Goal: Task Accomplishment & Management: Manage account settings

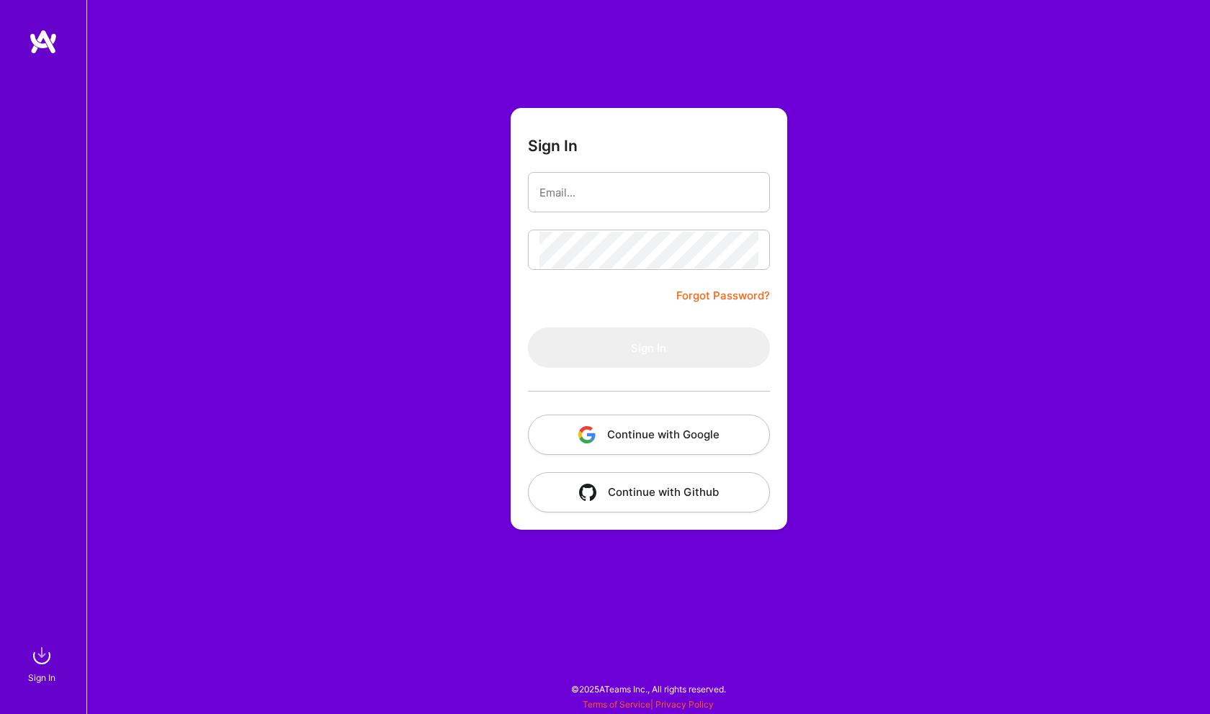
click at [578, 481] on button "Continue with Github" at bounding box center [649, 492] width 242 height 40
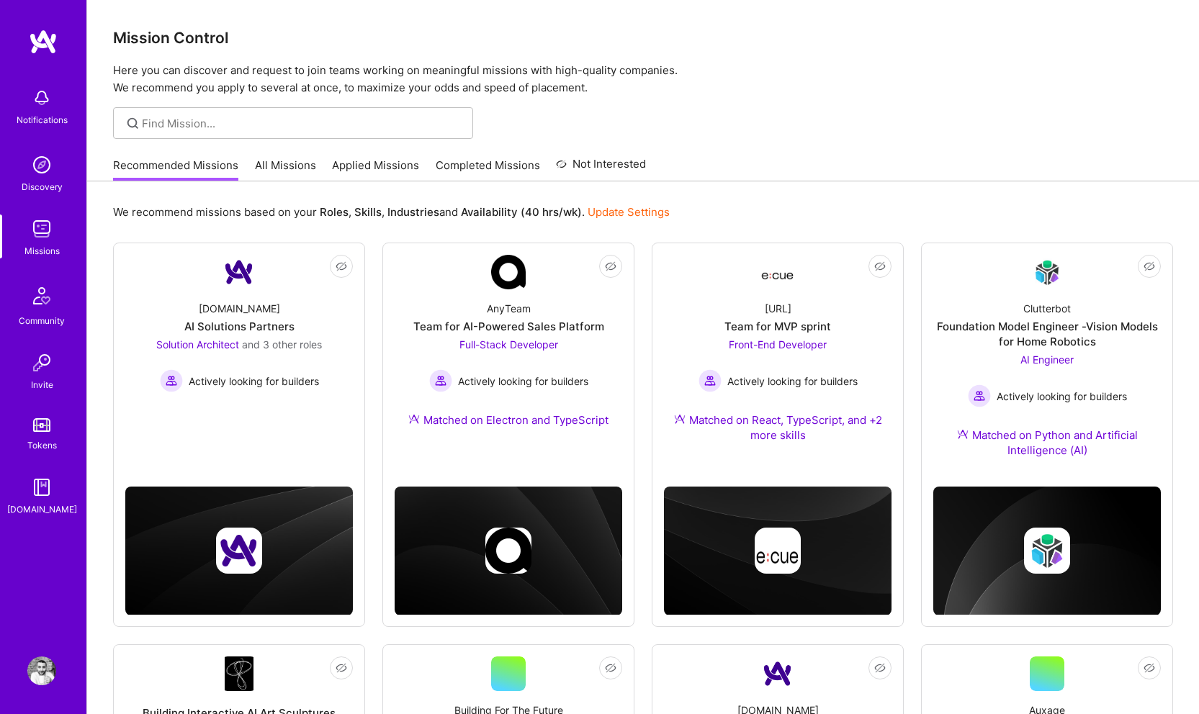
click at [48, 691] on div "Notifications Discovery Missions Community Invite Tokens [DOMAIN_NAME] Profile" at bounding box center [43, 357] width 86 height 714
click at [40, 672] on img at bounding box center [41, 671] width 29 height 29
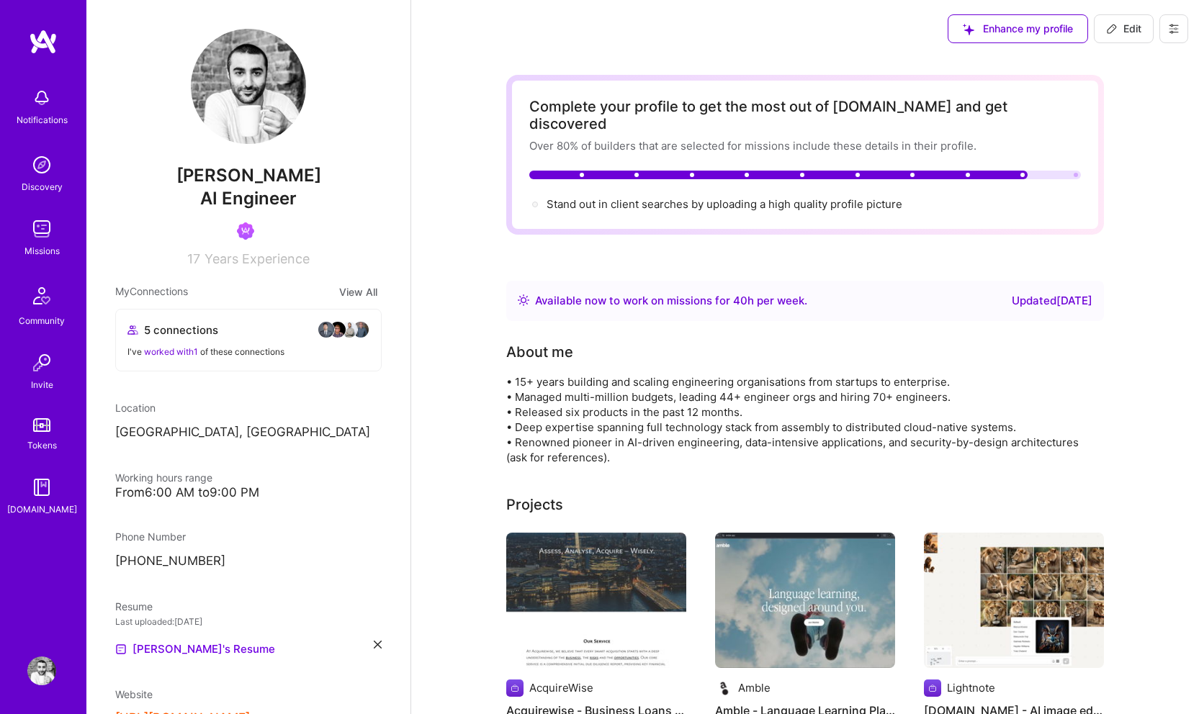
click at [1175, 27] on icon at bounding box center [1174, 29] width 12 height 12
click at [1131, 60] on button "Settings" at bounding box center [1134, 61] width 108 height 37
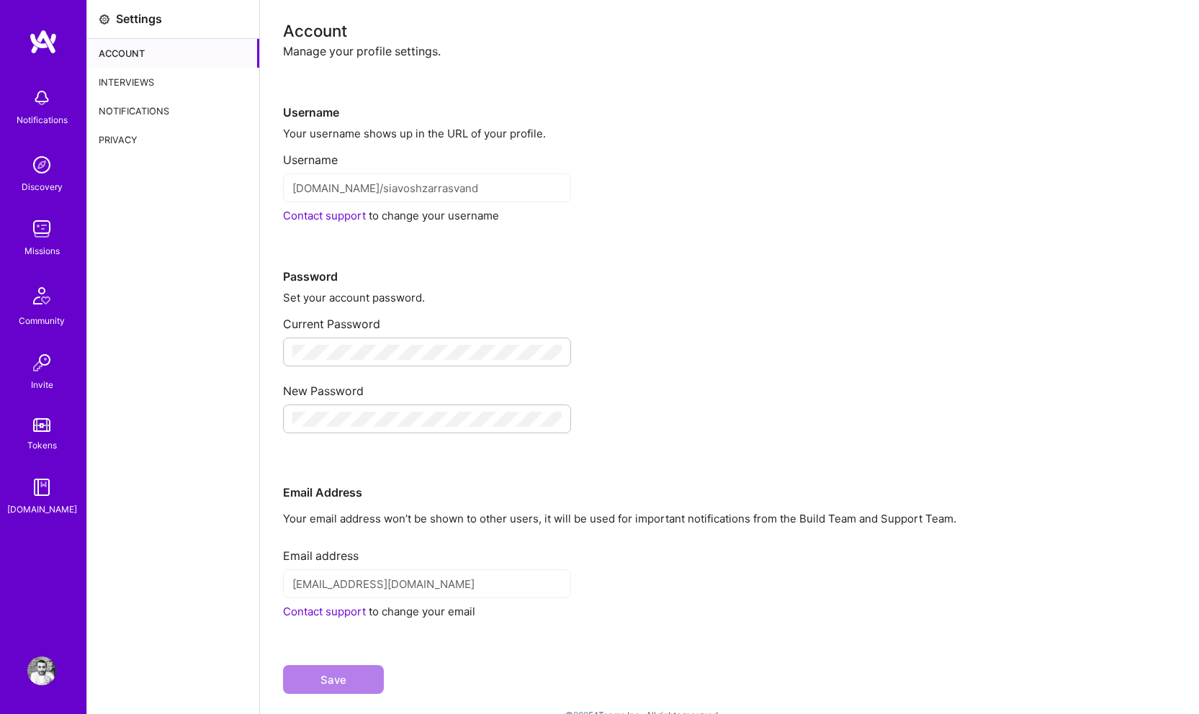
scroll to position [26, 0]
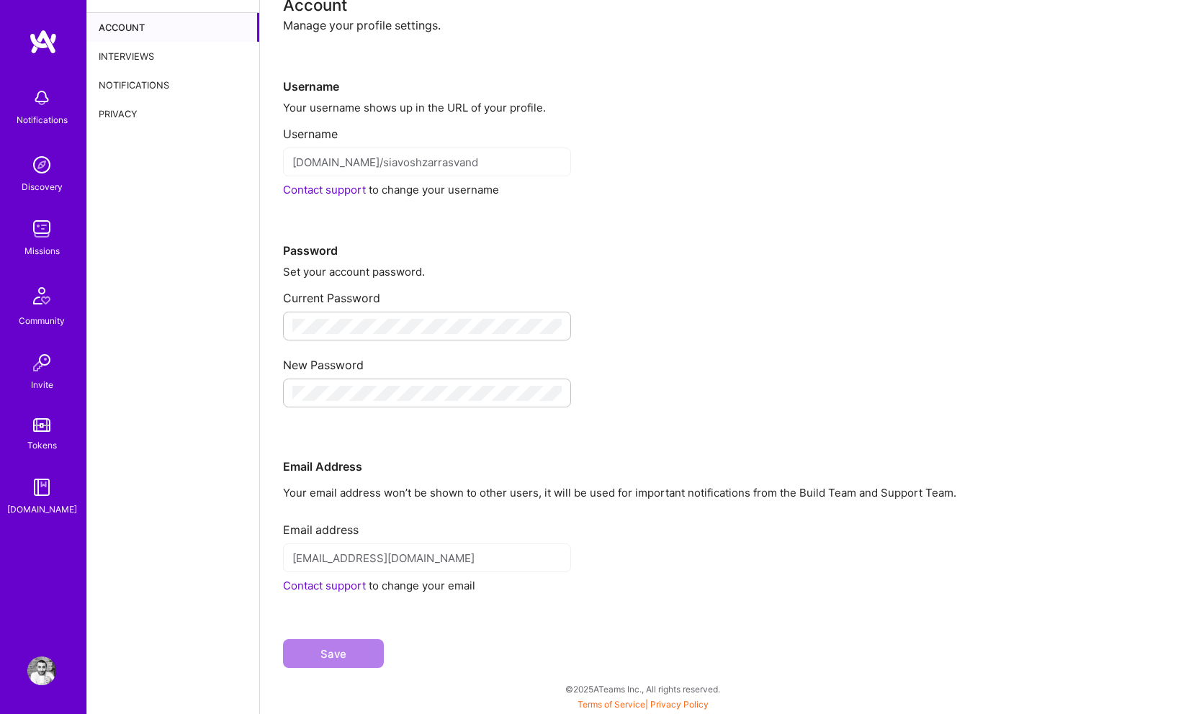
click at [143, 61] on div "Interviews" at bounding box center [173, 56] width 172 height 29
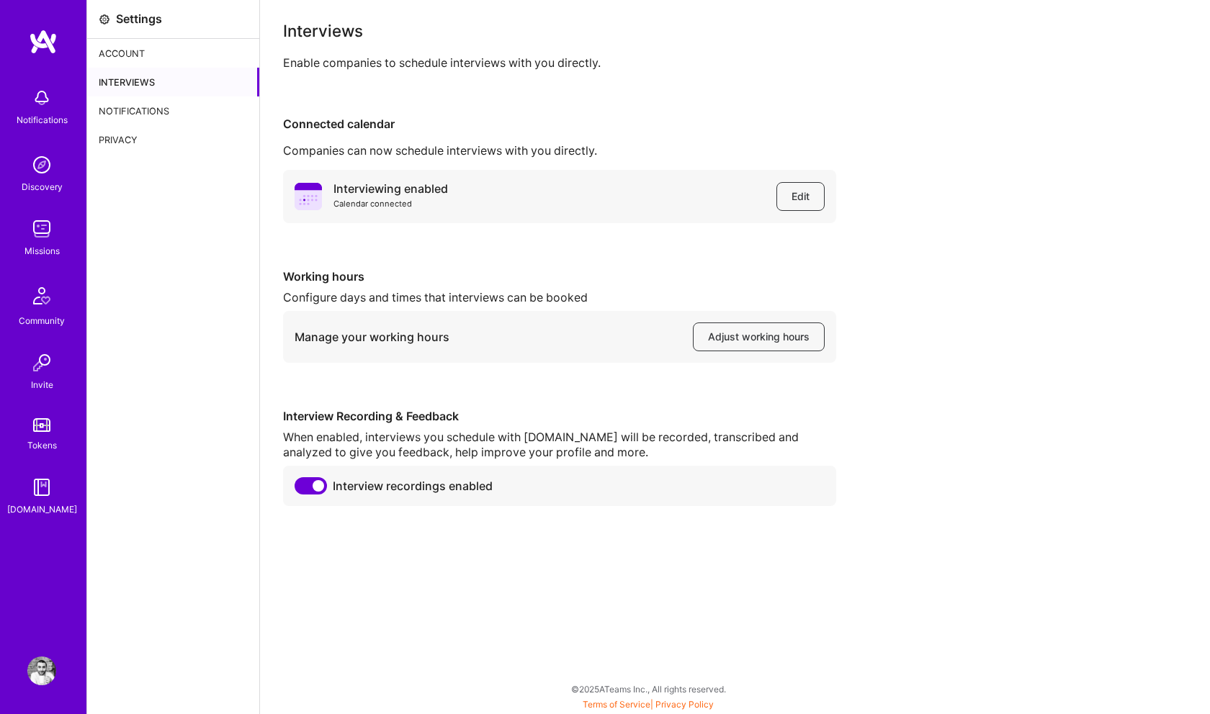
click at [117, 109] on div "Notifications" at bounding box center [173, 111] width 172 height 29
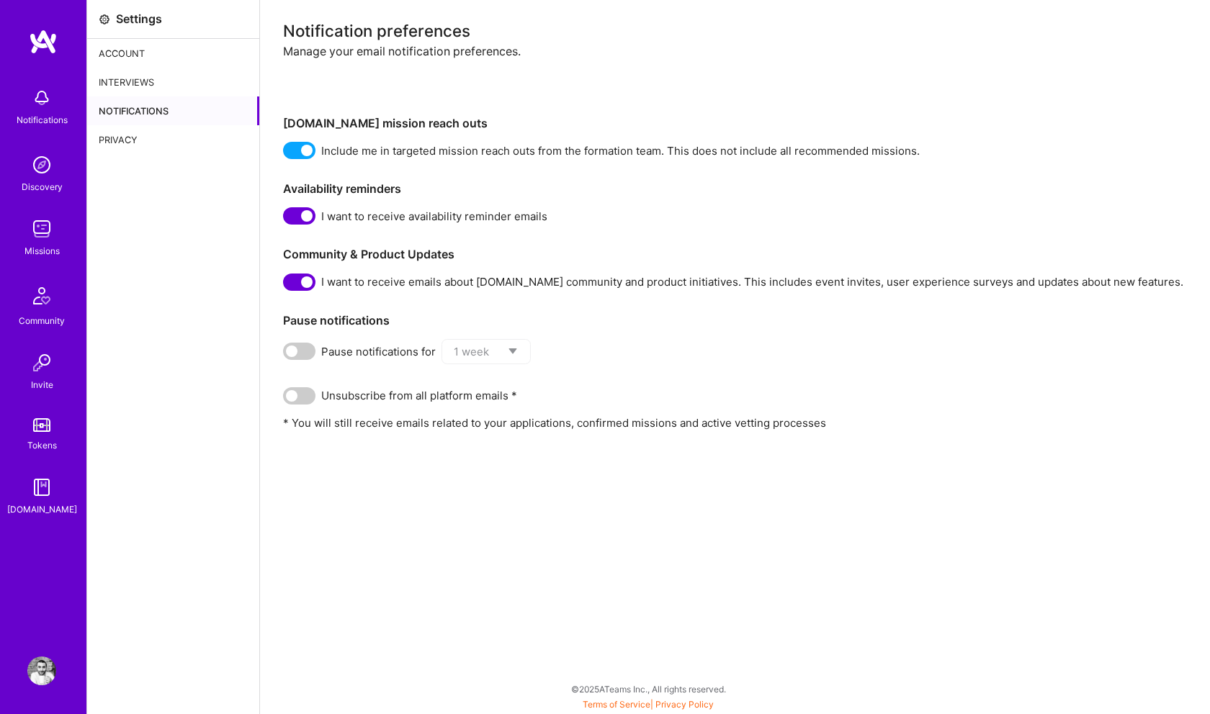
click at [31, 664] on img at bounding box center [41, 671] width 29 height 29
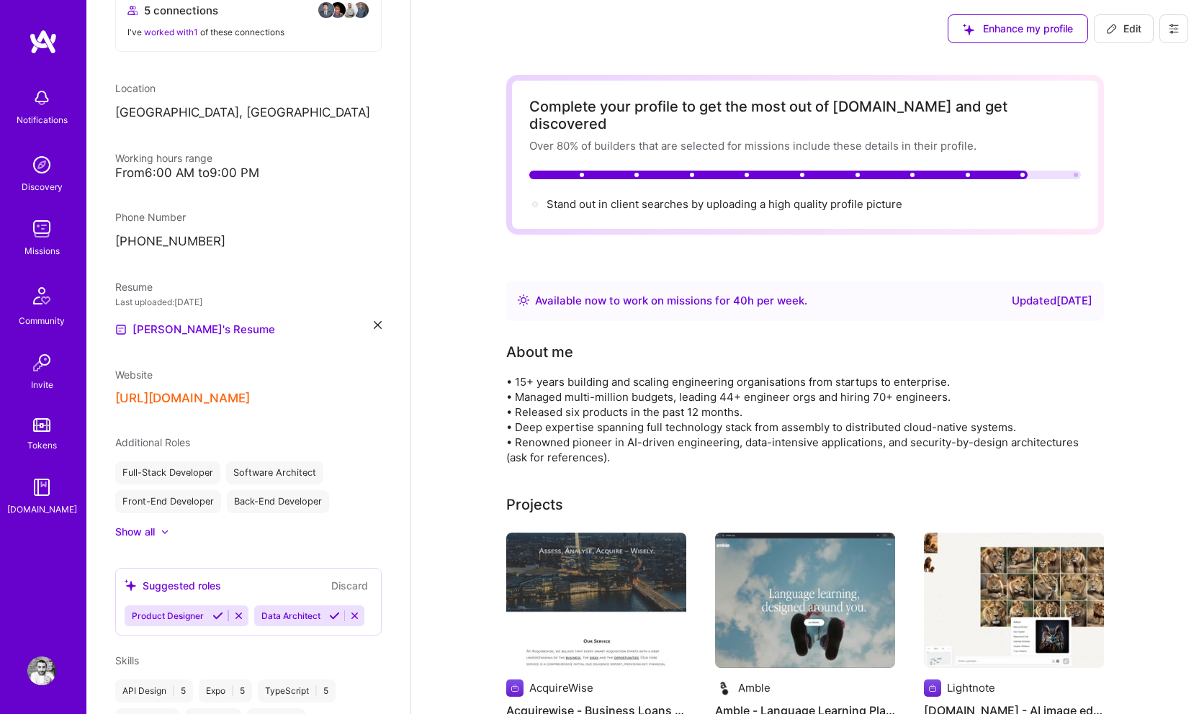
scroll to position [316, 0]
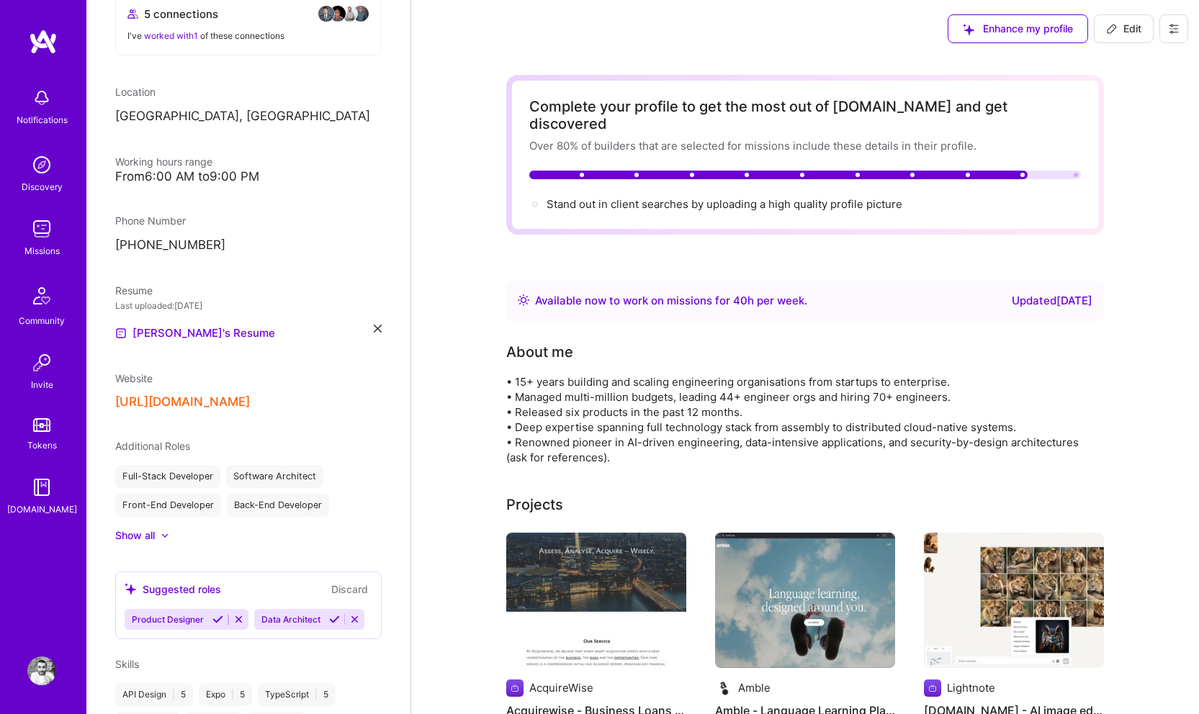
click at [153, 539] on div "Show all" at bounding box center [135, 536] width 40 height 14
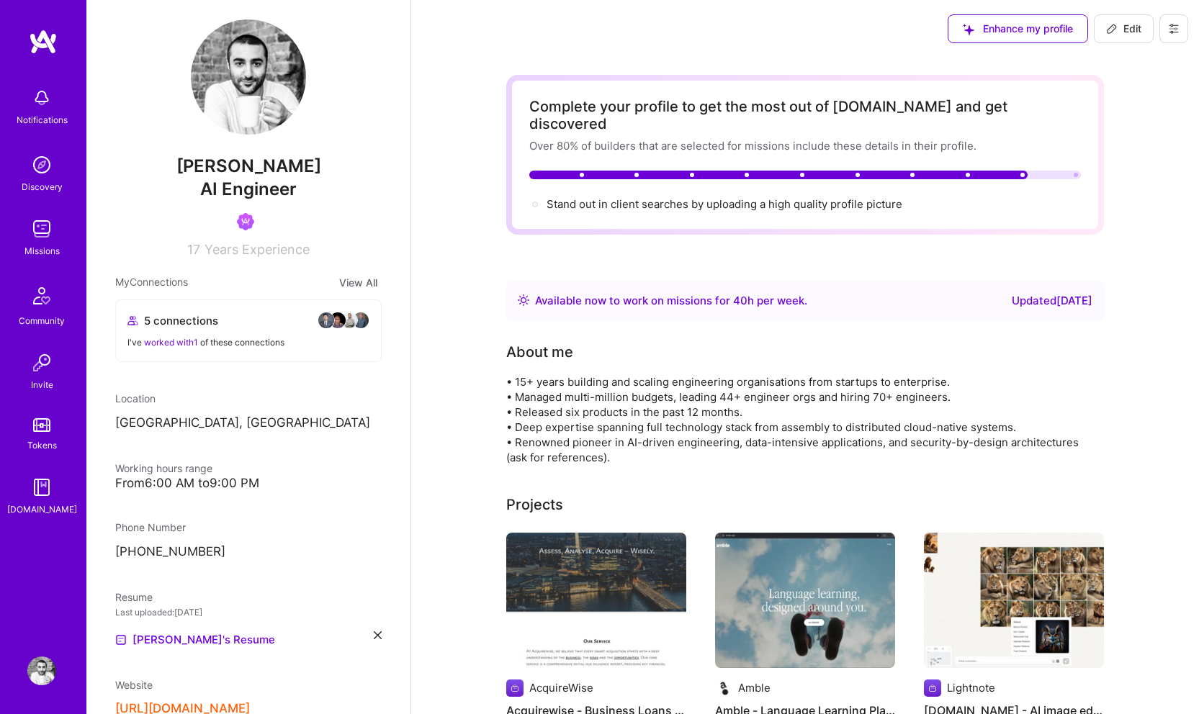
scroll to position [0, 0]
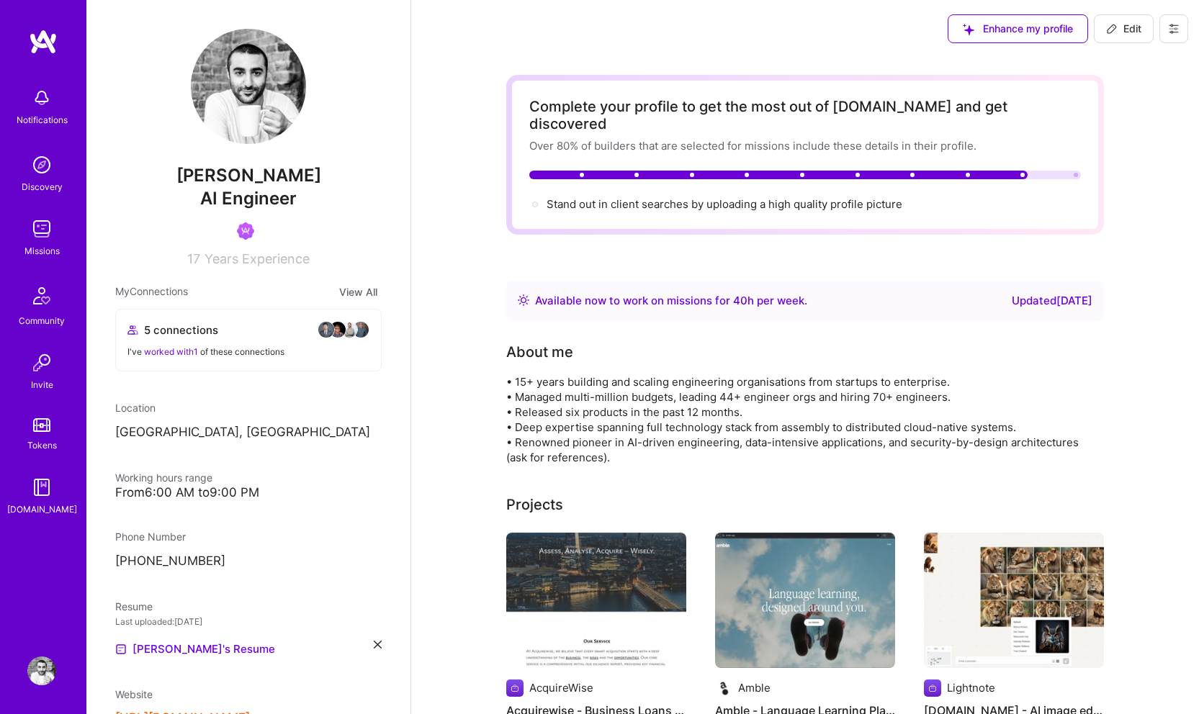
click at [1180, 20] on button at bounding box center [1174, 28] width 29 height 29
click at [1130, 34] on span "Edit" at bounding box center [1123, 29] width 35 height 14
select select "GB"
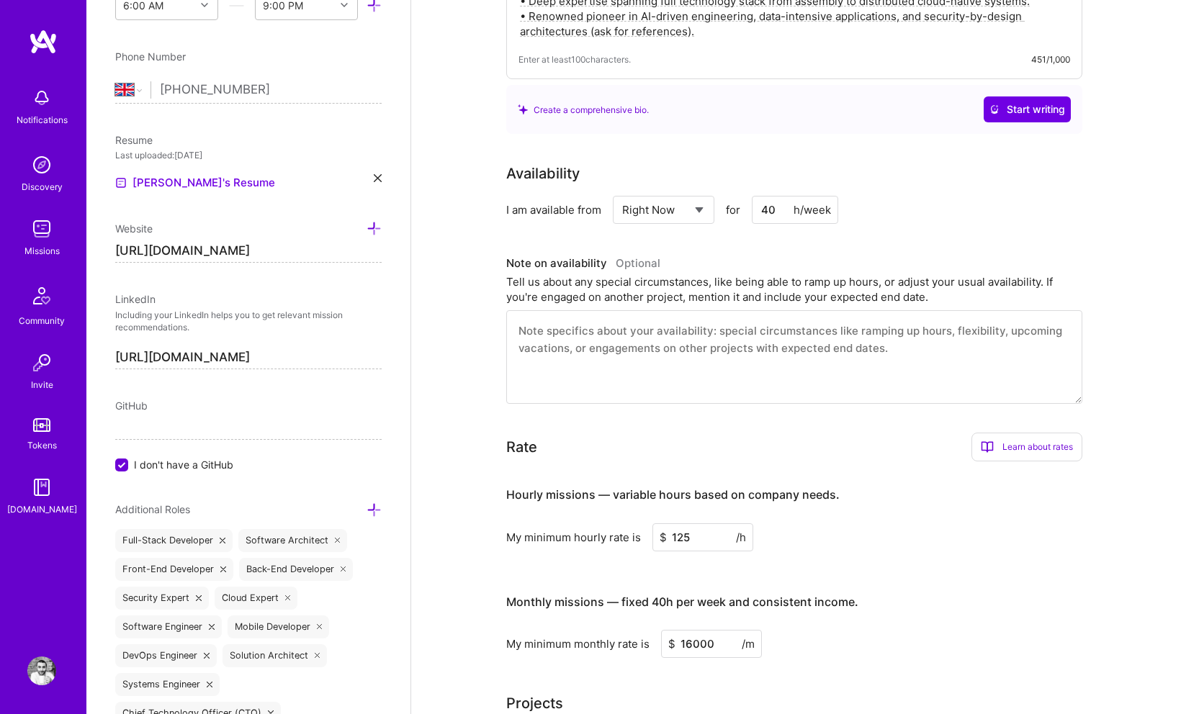
scroll to position [390, 0]
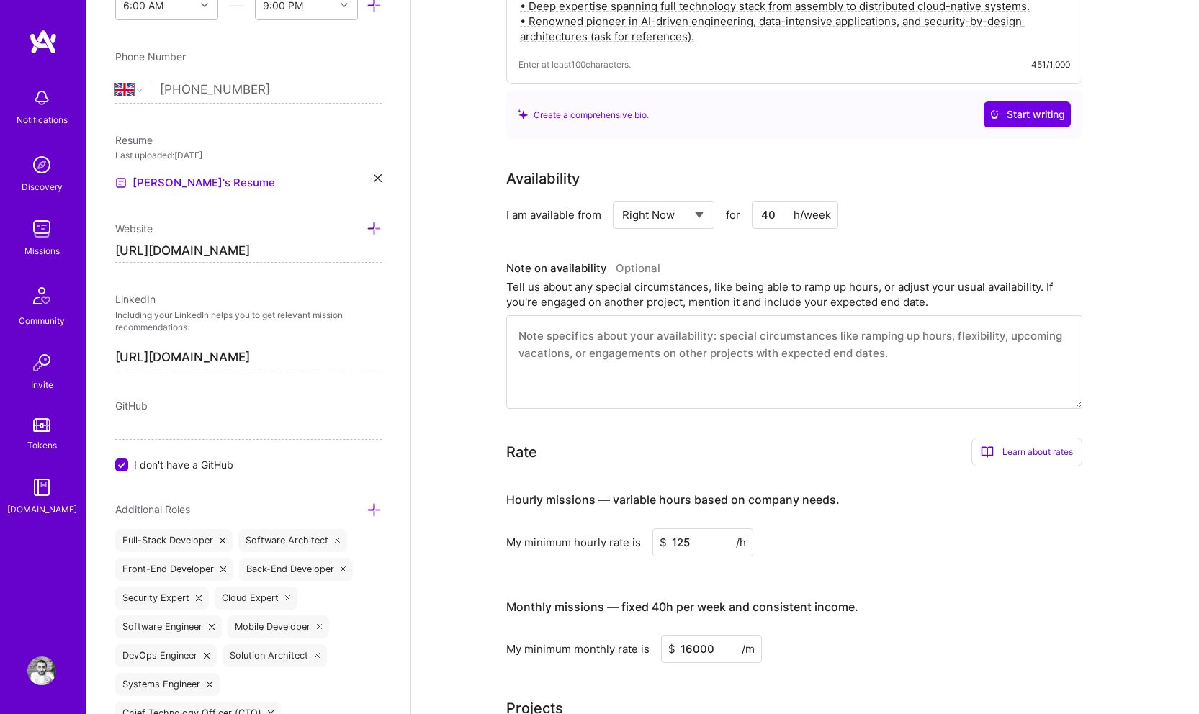
click at [679, 202] on select "Select... Right Now Future Date Not Available" at bounding box center [663, 215] width 83 height 37
select select "Not Available"
click at [622, 197] on select "Select... Right Now Future Date Not Available" at bounding box center [663, 215] width 83 height 37
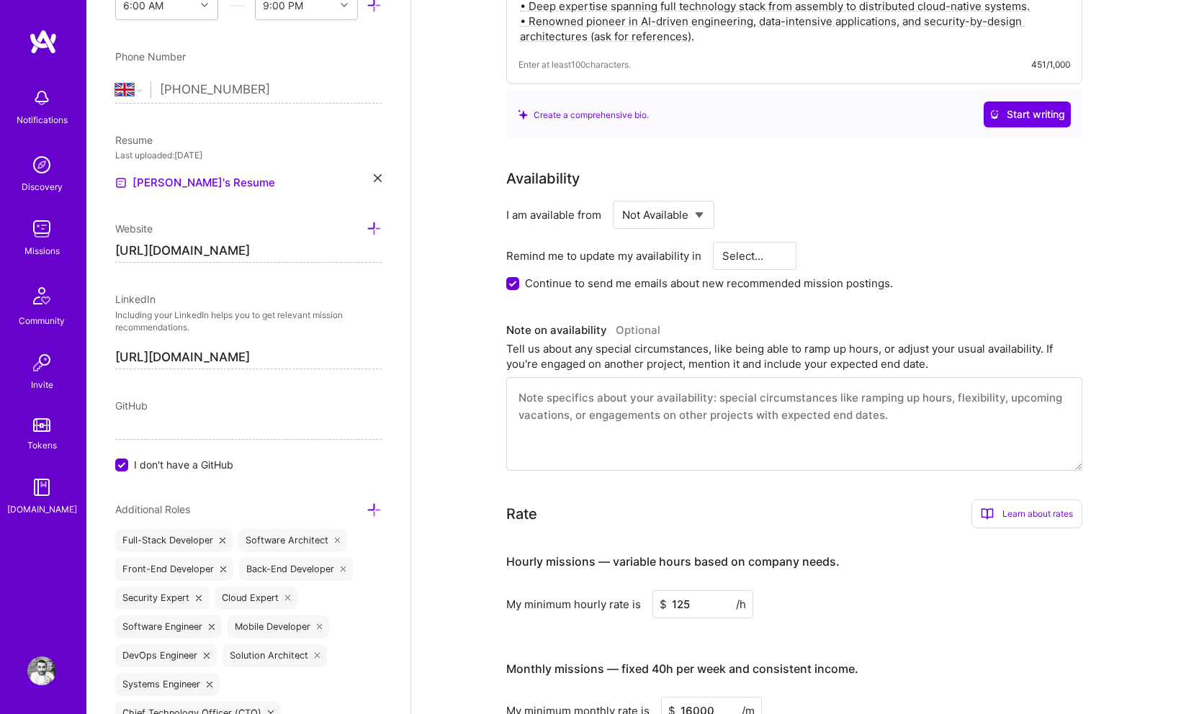
click at [732, 238] on select "Select... 1 Month 3 Months 6 Months" at bounding box center [754, 256] width 65 height 37
select select "3 Months"
click at [722, 238] on select "Select... 1 Month 3 Months 6 Months" at bounding box center [754, 256] width 65 height 37
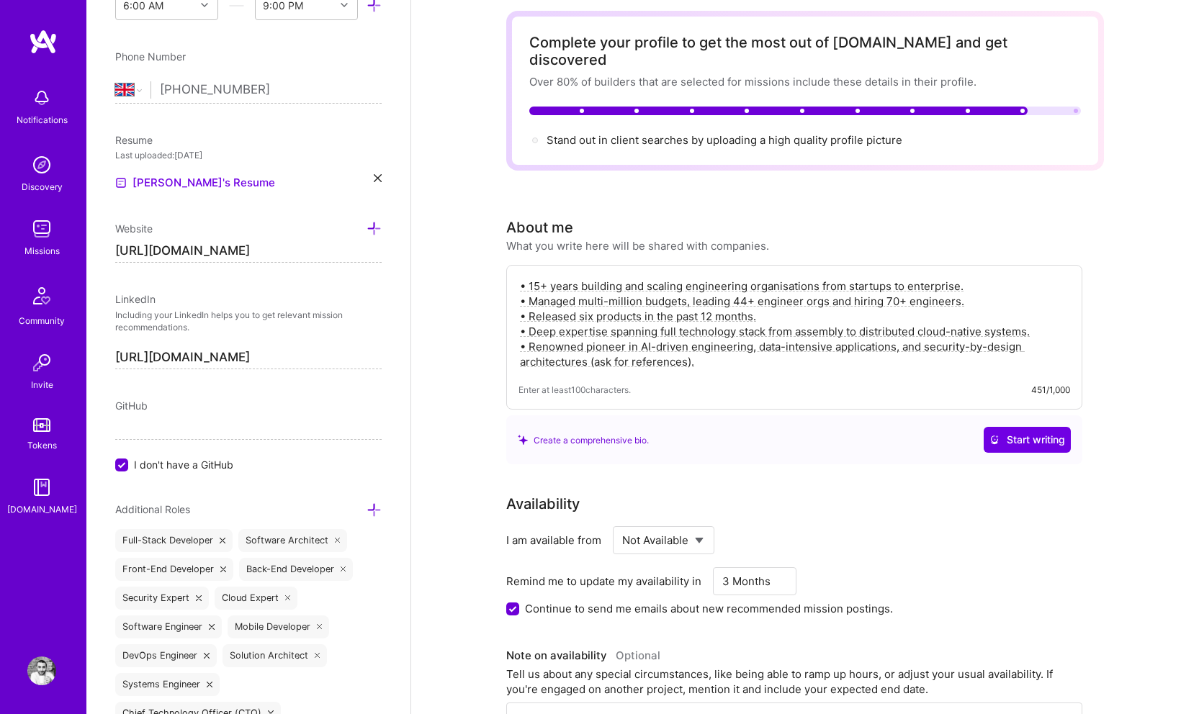
scroll to position [0, 0]
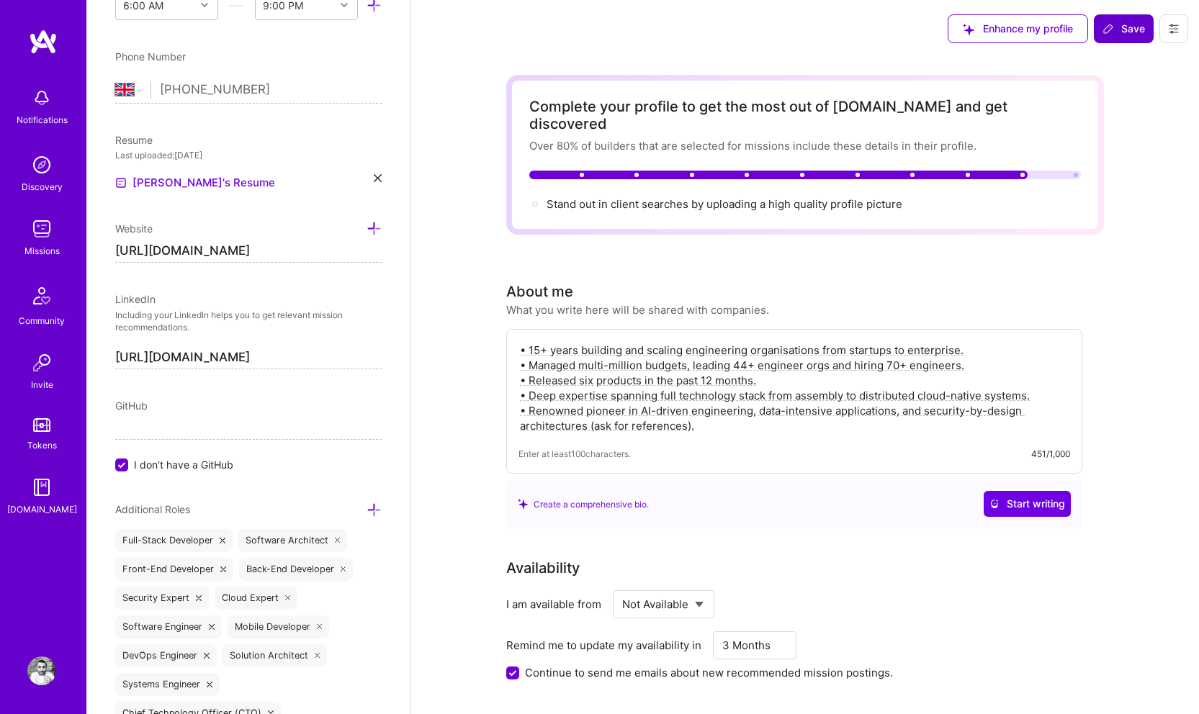
click at [1121, 26] on span "Save" at bounding box center [1124, 29] width 42 height 14
